Goal: Information Seeking & Learning: Learn about a topic

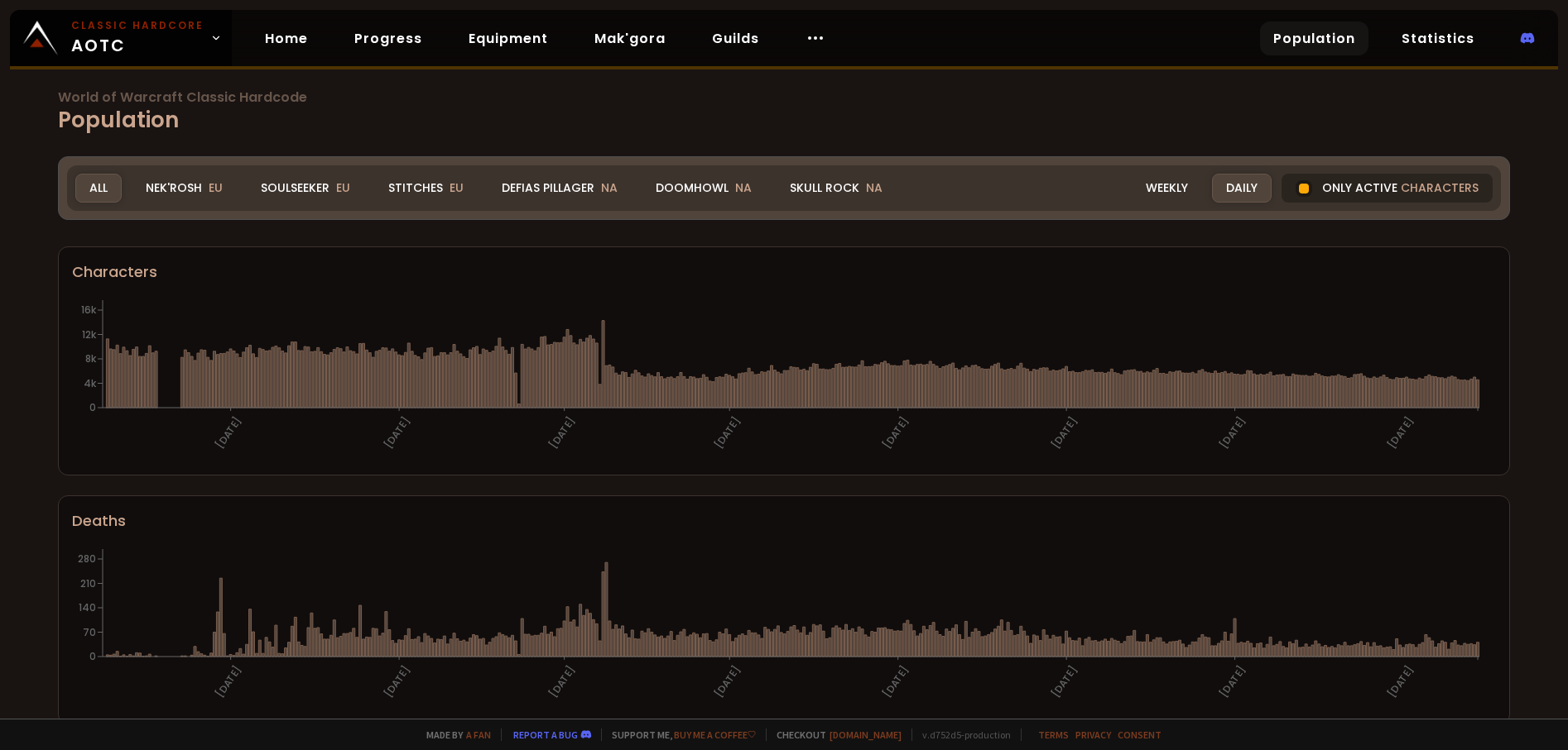
click at [1303, 189] on div "Only active characters" at bounding box center [1387, 188] width 211 height 29
click at [1295, 191] on div at bounding box center [1303, 188] width 16 height 16
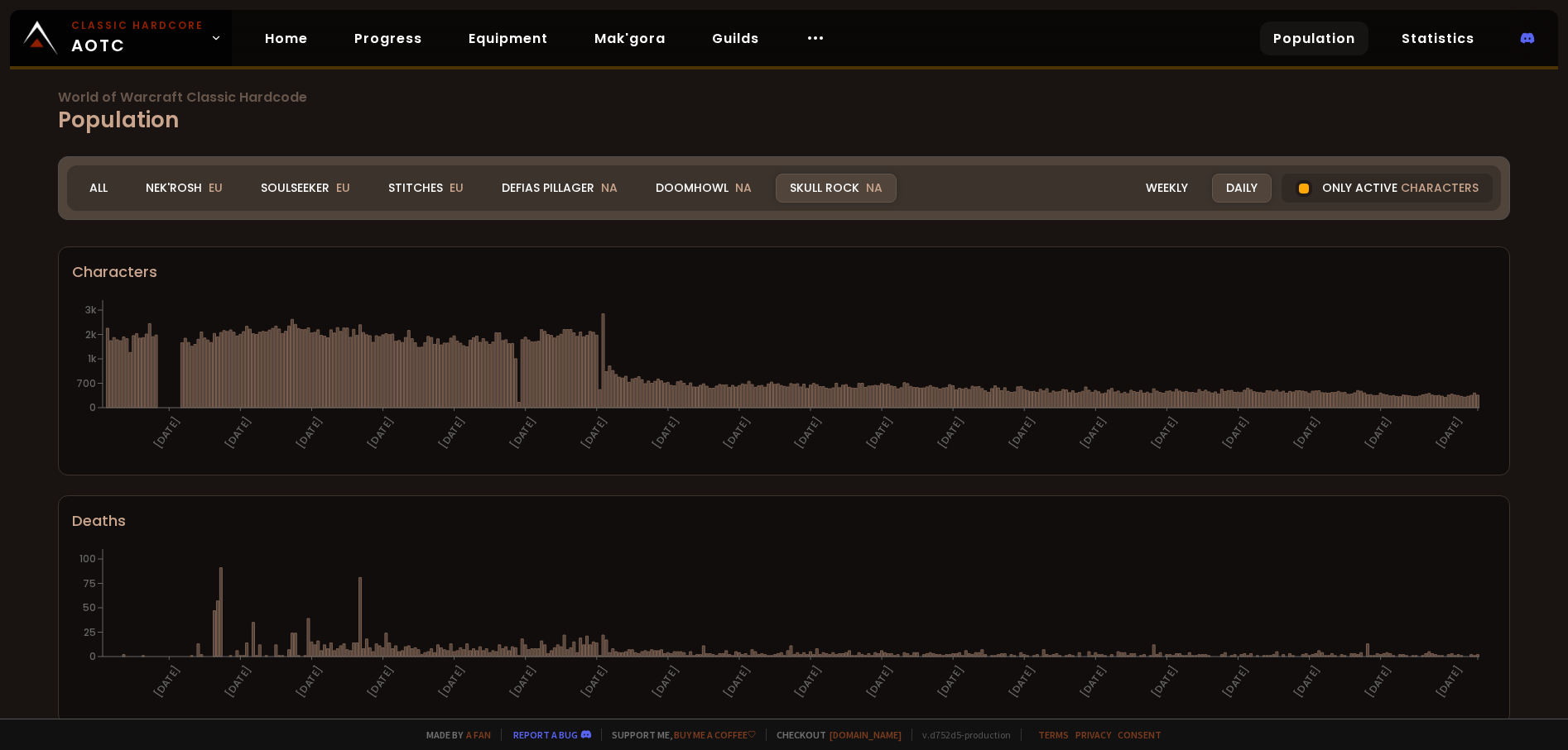
click at [553, 76] on div "World of Warcraft Classic Hardcode Population Realm Skull Rock All Nek'Rosh EU …" at bounding box center [784, 359] width 1568 height 719
click at [541, 182] on div "Defias Pillager NA" at bounding box center [560, 188] width 144 height 29
